Goal: Task Accomplishment & Management: Manage account settings

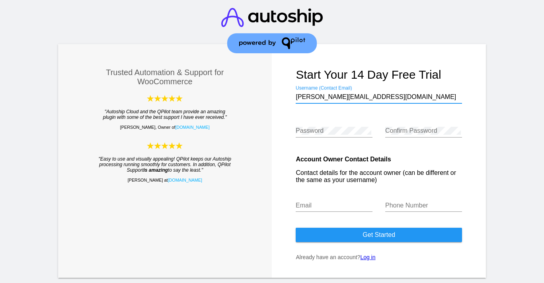
click at [375, 261] on link "Log in" at bounding box center [367, 257] width 15 height 6
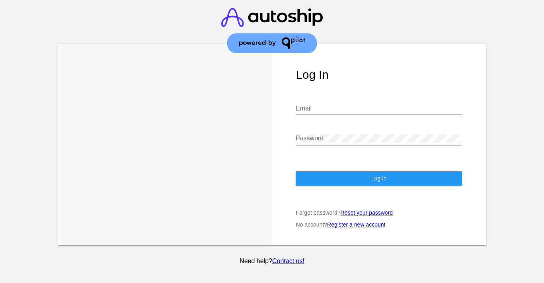
type input "[PERSON_NAME][EMAIL_ADDRESS][DOMAIN_NAME]"
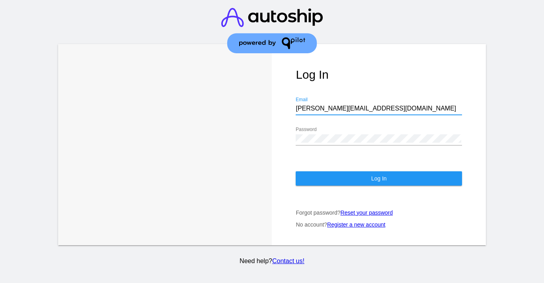
click at [367, 179] on button "Log In" at bounding box center [379, 178] width 166 height 14
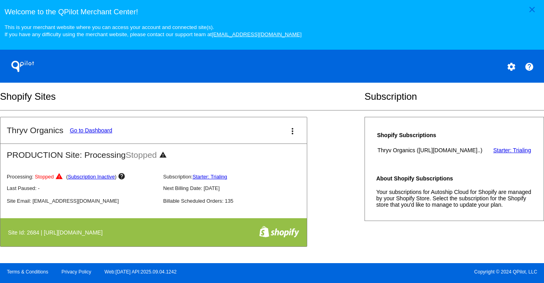
scroll to position [324, 0]
click at [95, 134] on link "Go to Dashboard" at bounding box center [91, 130] width 43 height 6
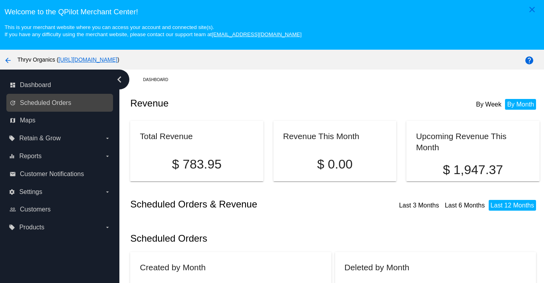
click at [84, 109] on link "update Scheduled Orders" at bounding box center [60, 103] width 101 height 13
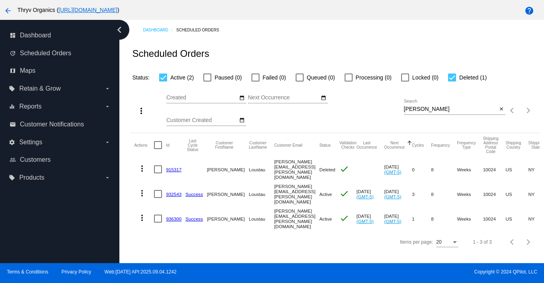
scroll to position [55, 0]
click at [501, 113] on mat-icon "close" at bounding box center [502, 109] width 6 height 6
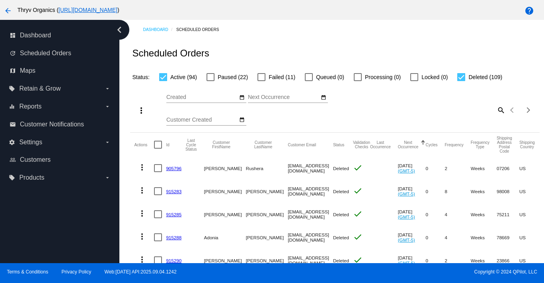
scroll to position [0, 0]
click at [465, 82] on div at bounding box center [461, 78] width 8 height 8
click at [461, 82] on input "Deleted (109)" at bounding box center [461, 82] width 0 height 0
checkbox input "false"
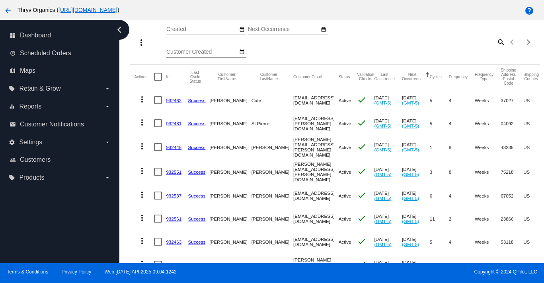
scroll to position [70, 0]
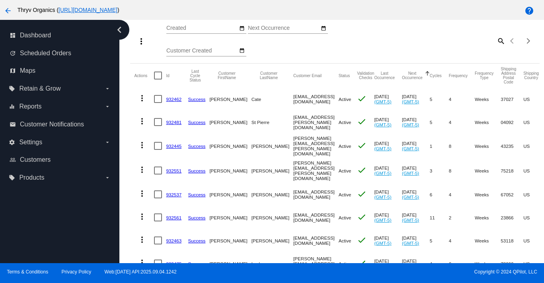
click at [178, 173] on link "932551" at bounding box center [174, 170] width 16 height 5
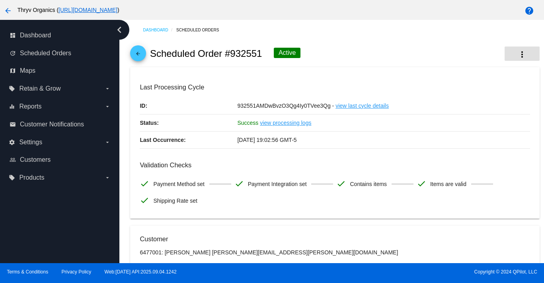
click at [523, 56] on mat-icon "more_vert" at bounding box center [522, 55] width 10 height 10
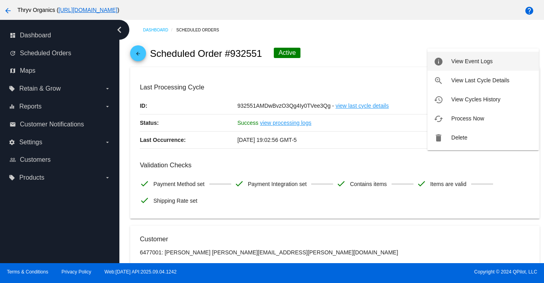
click at [483, 64] on button "info View Event Logs" at bounding box center [482, 61] width 111 height 19
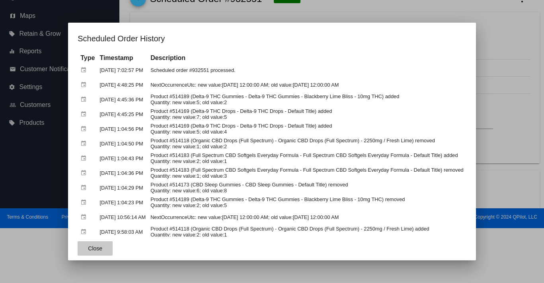
click at [88, 246] on span "Close" at bounding box center [95, 248] width 14 height 6
